Goal: Entertainment & Leisure: Browse casually

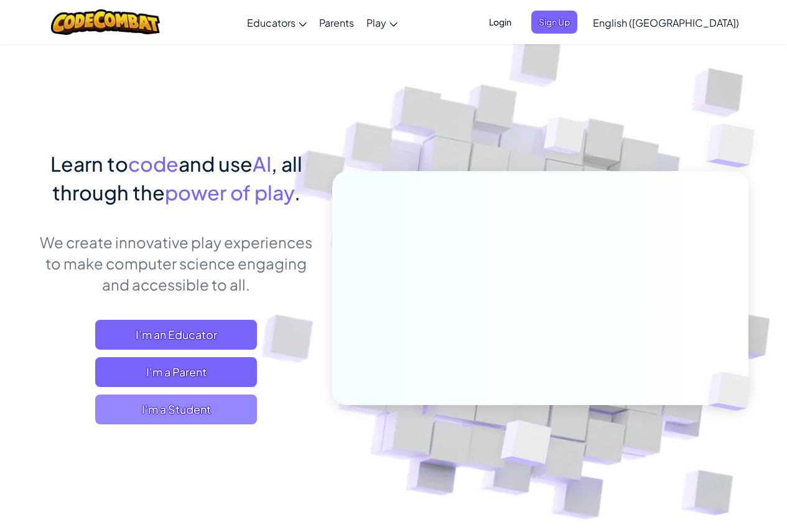
click at [242, 416] on span "I'm a Student" at bounding box center [176, 409] width 162 height 30
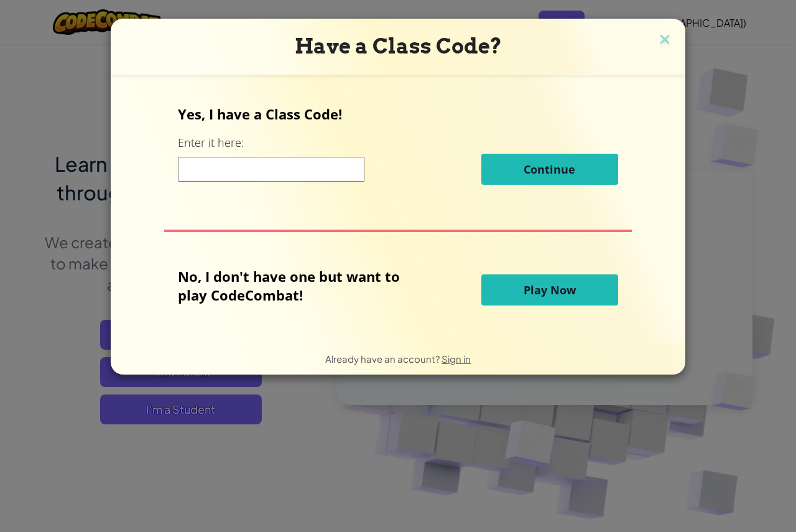
click at [559, 281] on button "Play Now" at bounding box center [549, 289] width 137 height 31
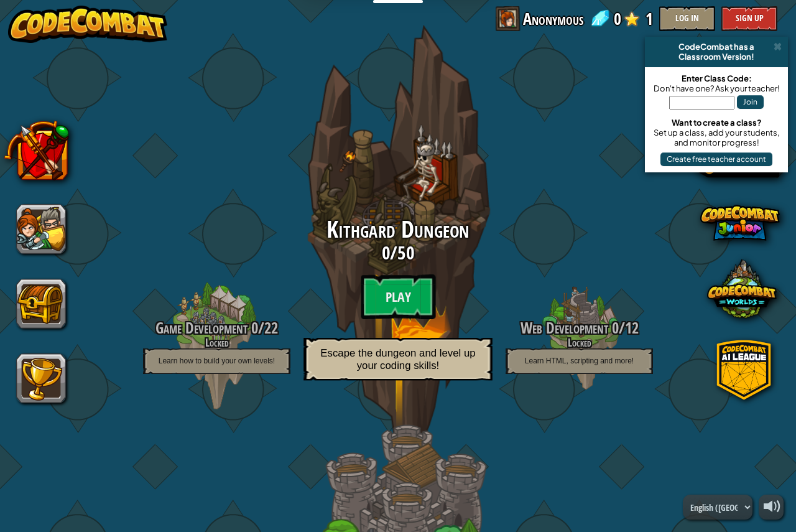
click at [399, 268] on div "Kithgard Dungeon 0 / 50 Play Escape the dungeon and level up your coding skills!" at bounding box center [398, 302] width 236 height 171
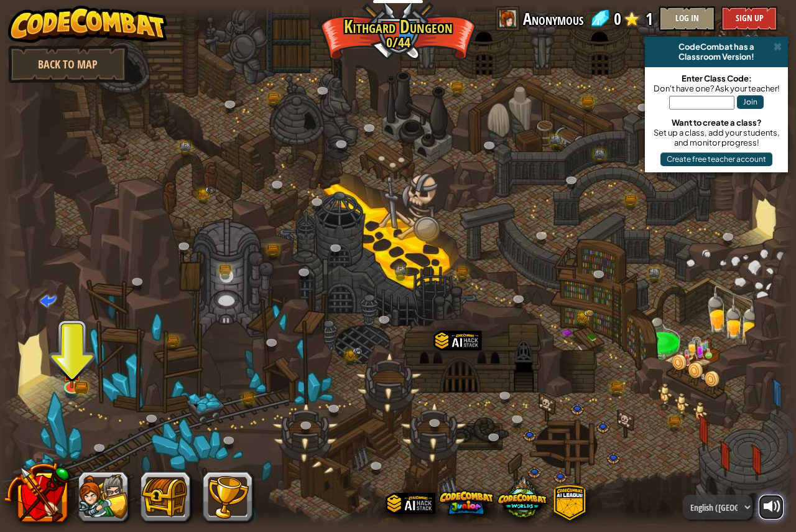
click at [769, 504] on div at bounding box center [772, 506] width 17 height 17
